Goal: Information Seeking & Learning: Learn about a topic

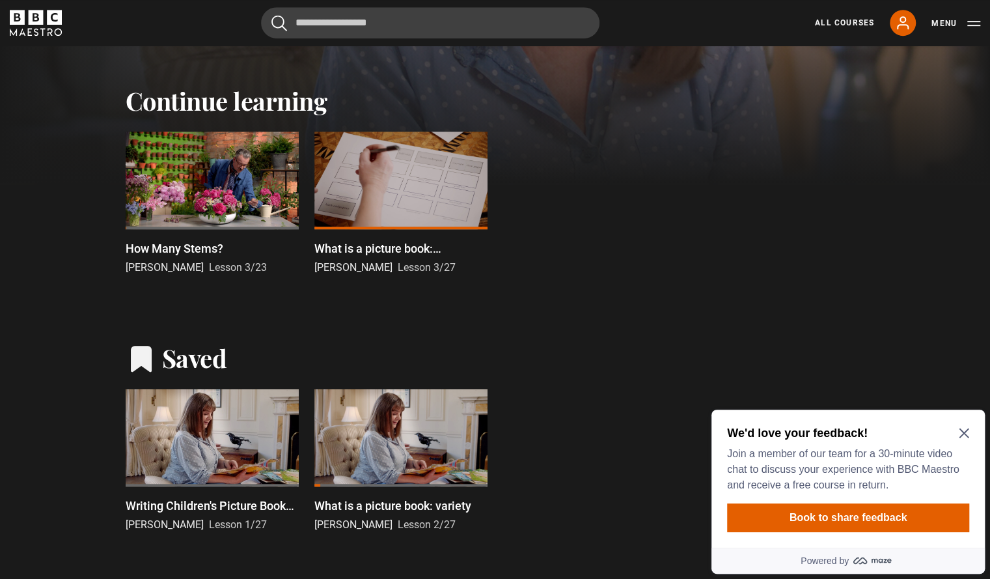
scroll to position [383, 0]
click at [960, 433] on icon "Close Maze Prompt" at bounding box center [964, 433] width 10 height 10
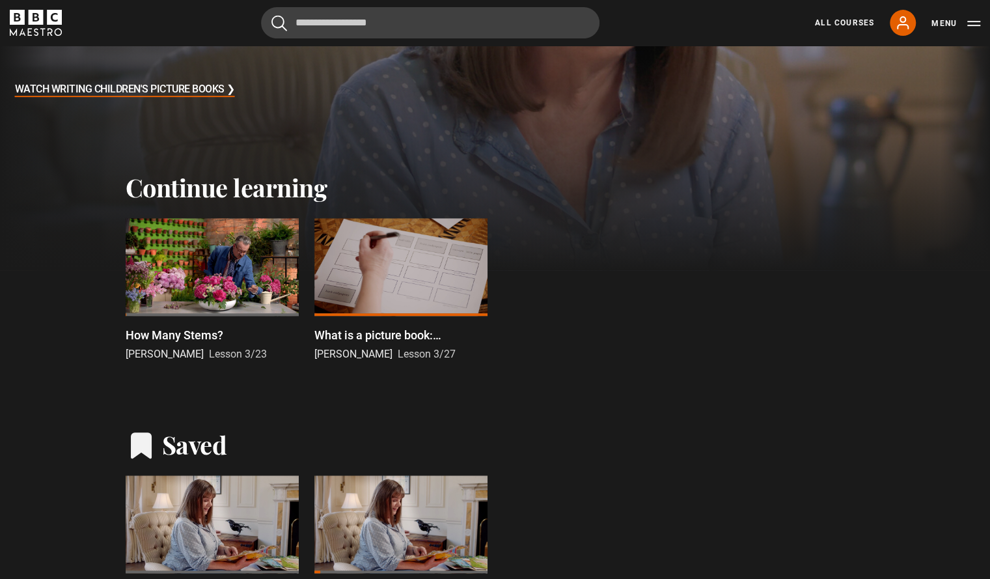
scroll to position [294, 0]
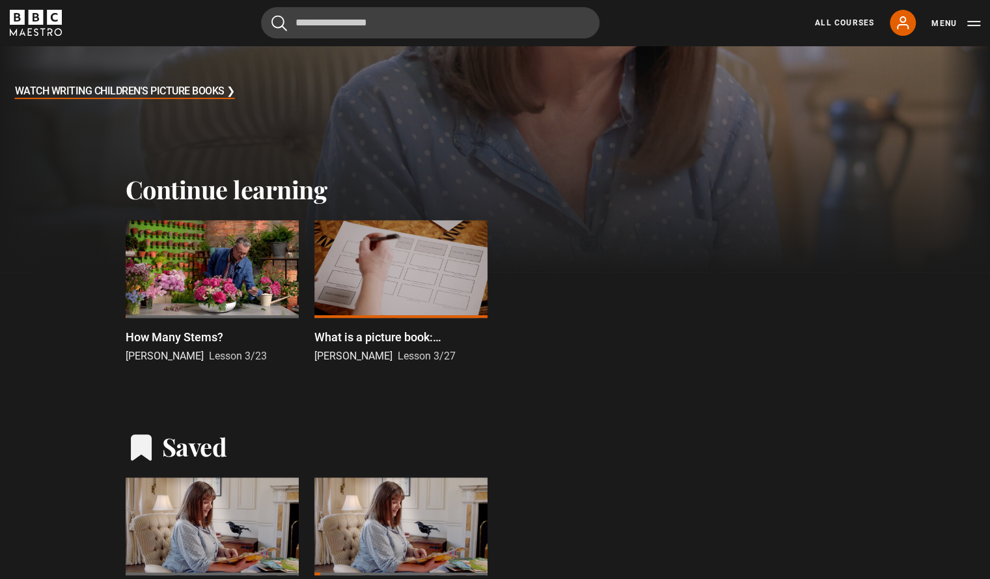
click at [423, 257] on div at bounding box center [400, 269] width 173 height 98
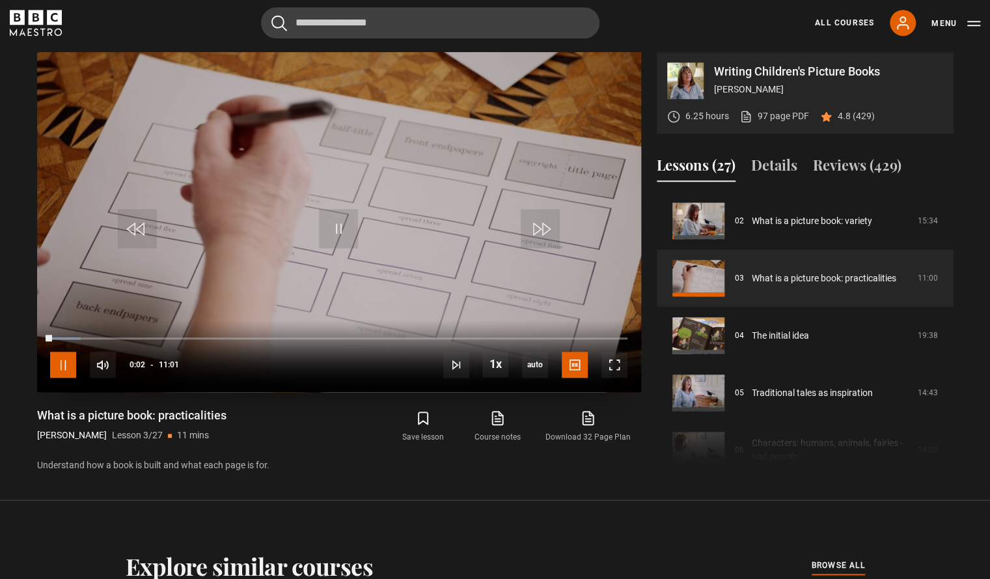
click at [65, 356] on span "Video Player" at bounding box center [63, 365] width 26 height 26
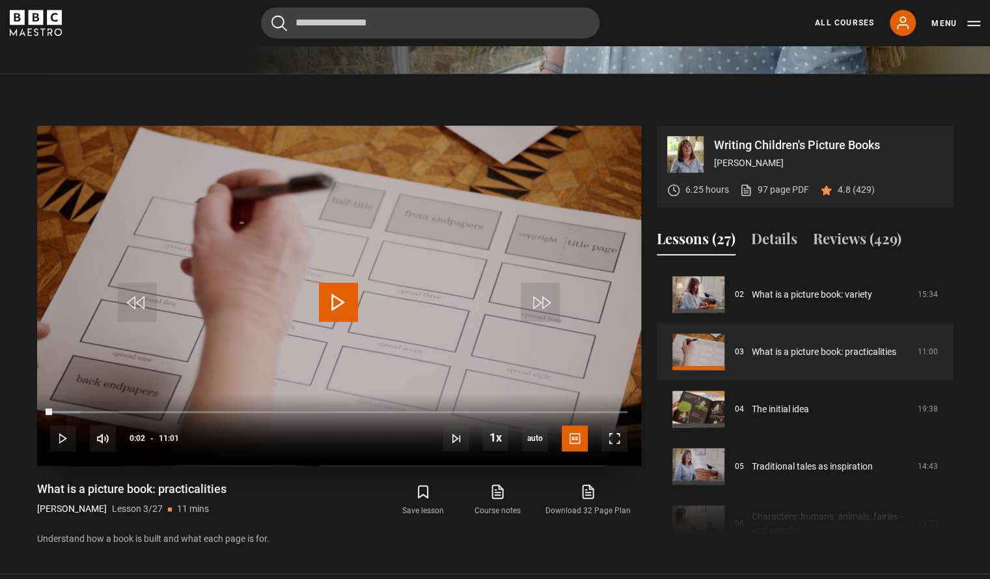
scroll to position [511, 0]
click at [589, 497] on icon at bounding box center [588, 492] width 16 height 16
click at [775, 191] on link "97 page PDF (opens in new tab)" at bounding box center [775, 191] width 70 height 14
click at [497, 497] on icon at bounding box center [498, 492] width 16 height 16
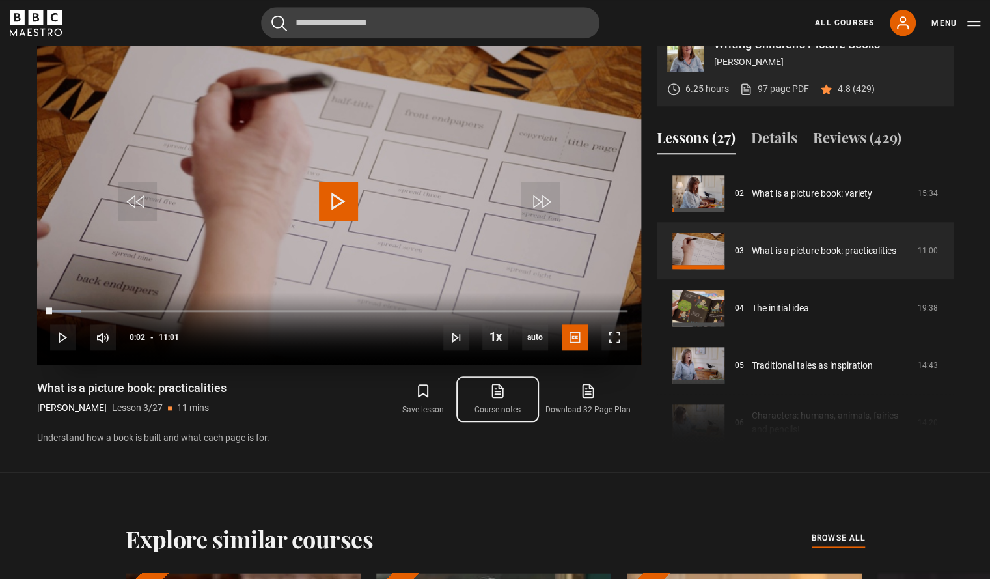
scroll to position [616, 0]
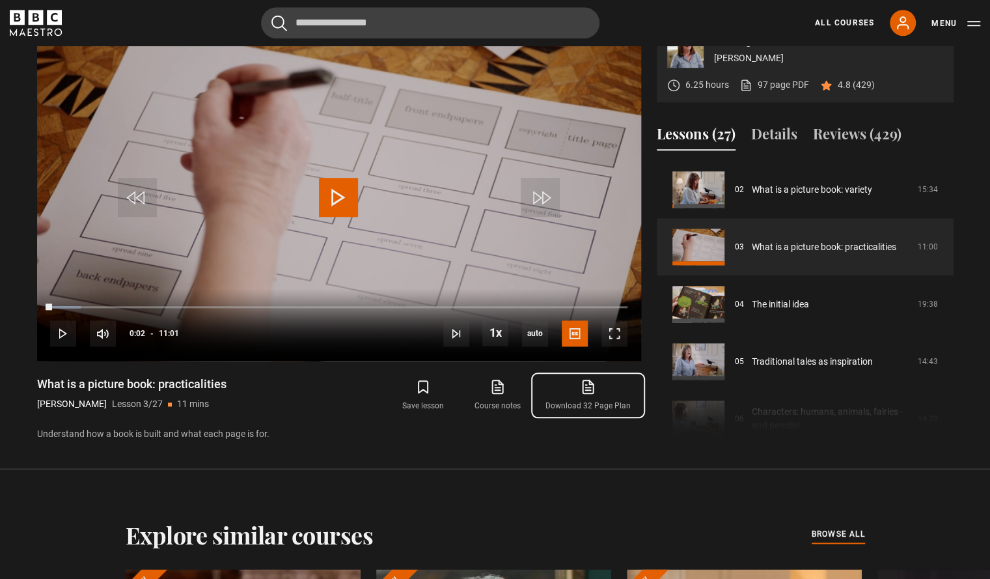
click at [588, 388] on icon at bounding box center [588, 387] width 16 height 16
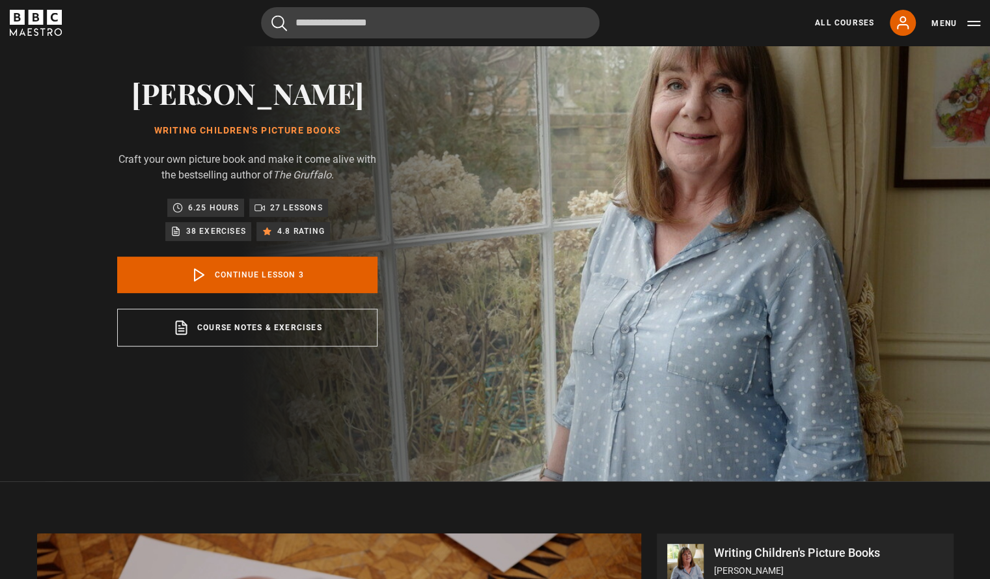
scroll to position [104, 0]
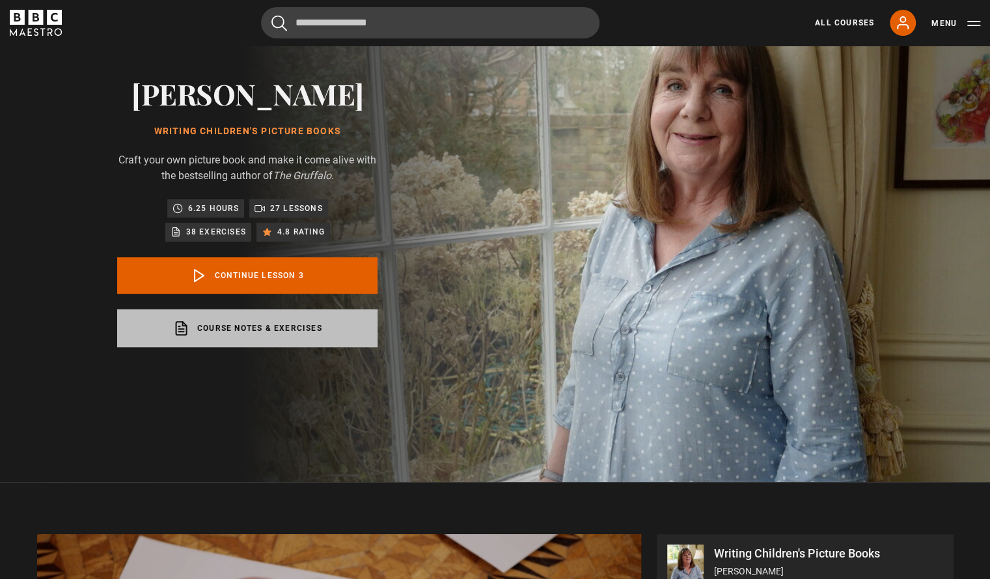
click at [244, 325] on link "Course notes & exercises opens in a new tab" at bounding box center [247, 328] width 260 height 38
